Goal: Task Accomplishment & Management: Use online tool/utility

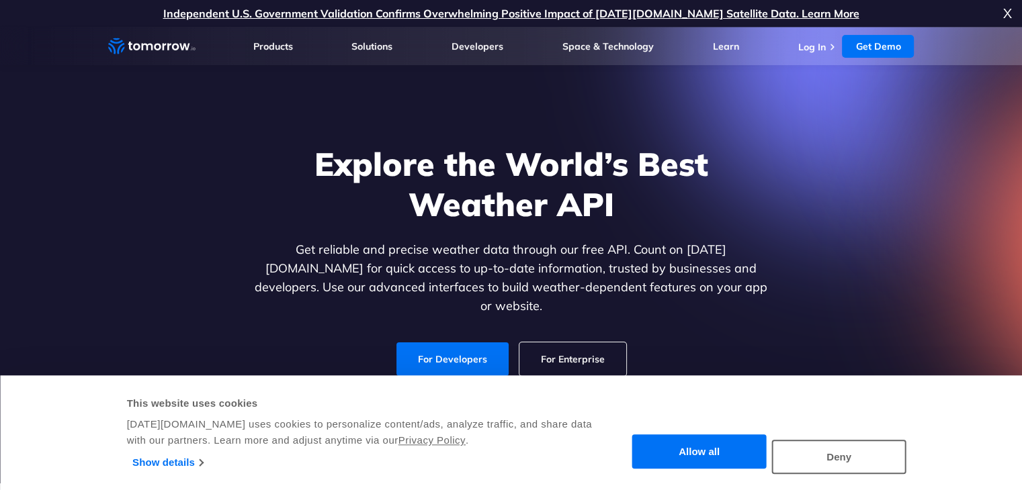
click at [161, 240] on div "Explore the World’s Best Weather API Get reliable and precise weather data thro…" at bounding box center [510, 260] width 827 height 285
click at [422, 343] on link "For Developers" at bounding box center [452, 360] width 112 height 34
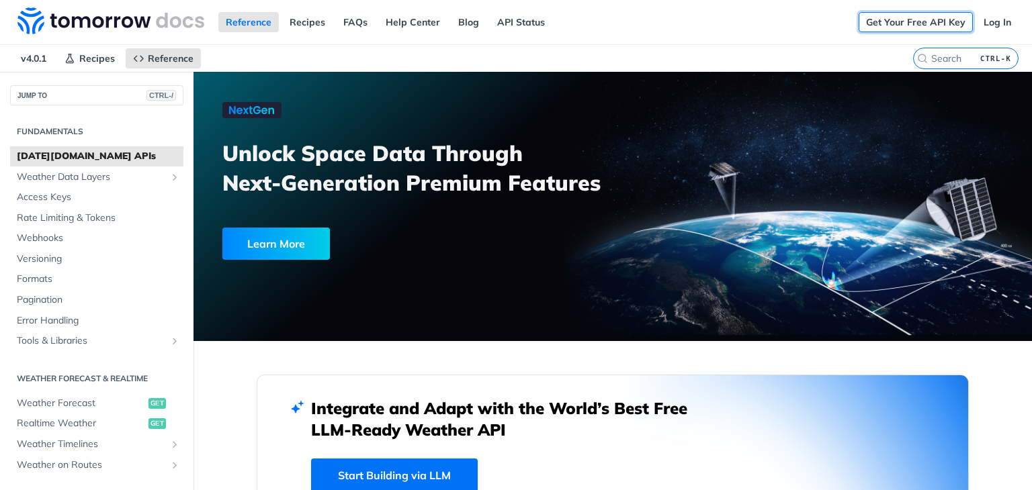
click at [878, 24] on link "Get Your Free API Key" at bounding box center [915, 22] width 114 height 20
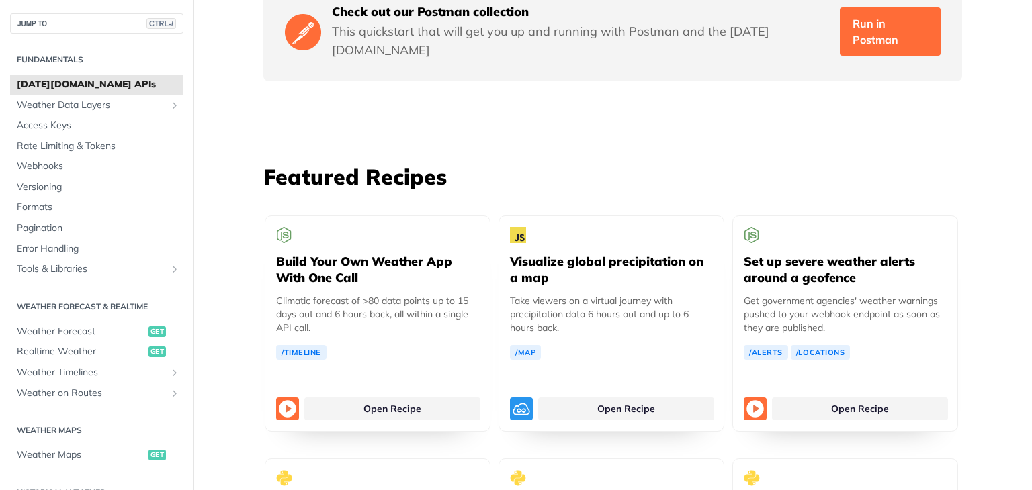
scroll to position [2345, 0]
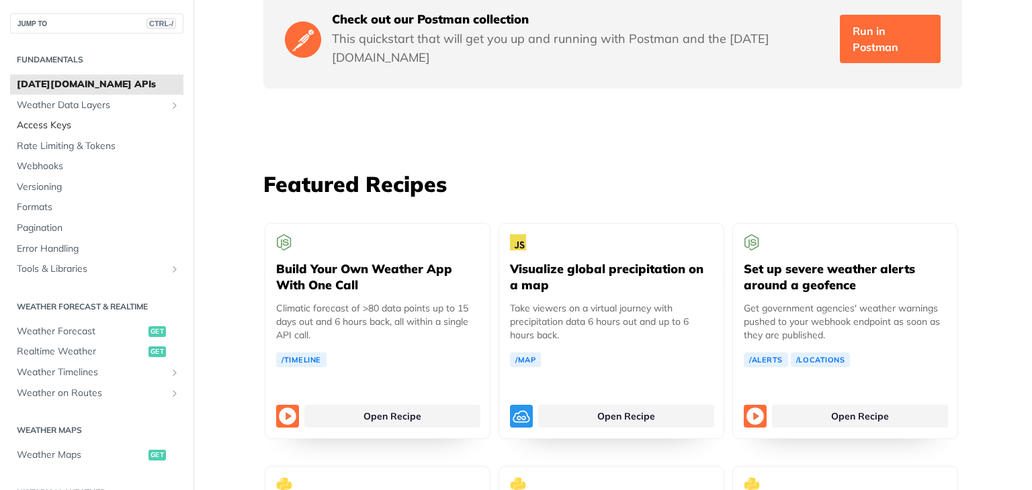
click at [90, 129] on span "Access Keys" at bounding box center [98, 125] width 163 height 13
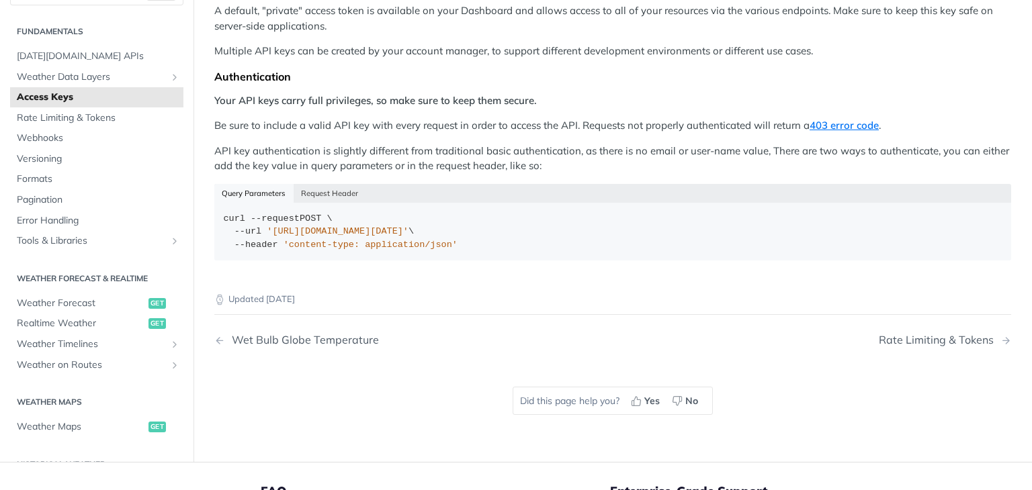
scroll to position [222, 0]
click at [314, 183] on button "Request Header" at bounding box center [329, 192] width 73 height 19
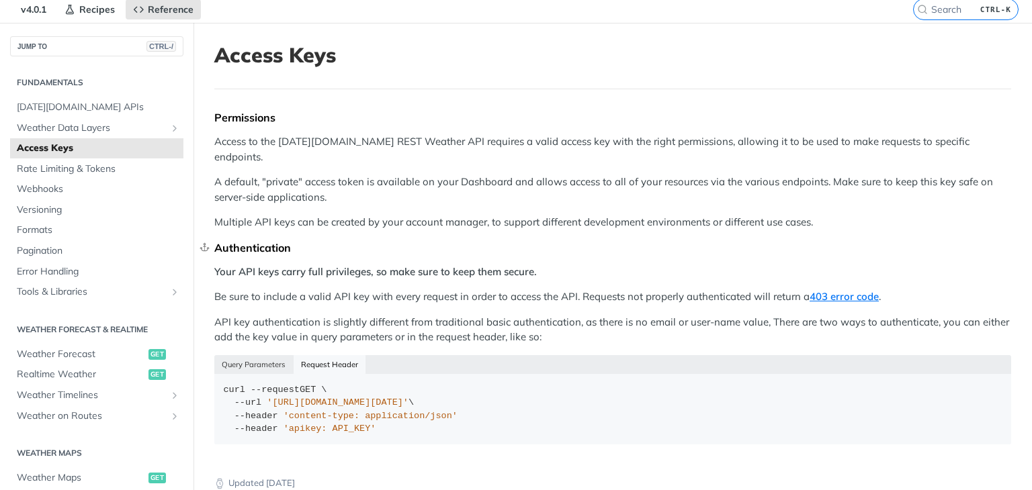
scroll to position [0, 0]
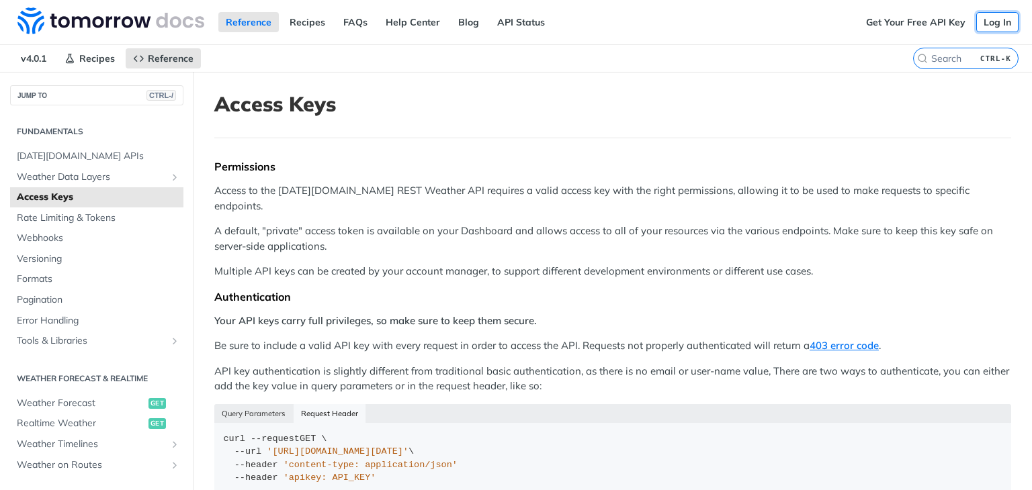
click at [990, 22] on link "Log In" at bounding box center [997, 22] width 42 height 20
